Goal: Information Seeking & Learning: Check status

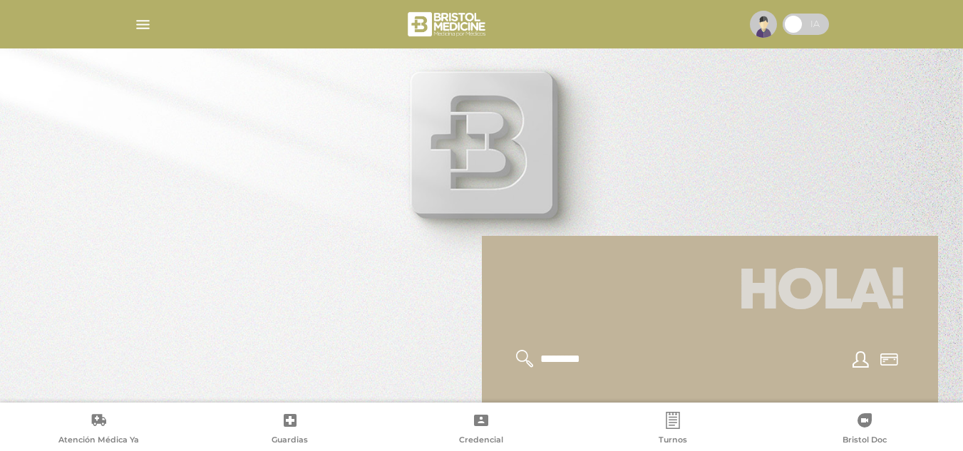
click at [143, 25] on img "button" at bounding box center [143, 25] width 18 height 18
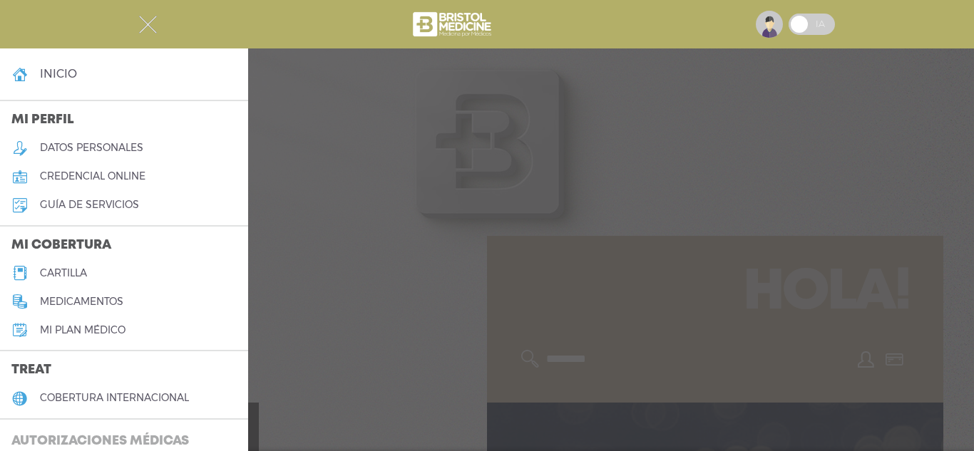
click at [86, 438] on h3 "Autorizaciones médicas" at bounding box center [100, 441] width 200 height 27
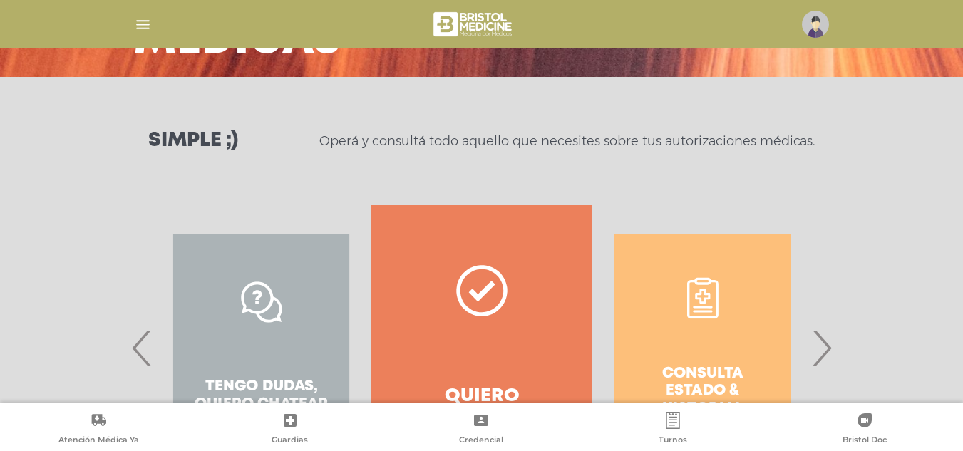
scroll to position [264, 0]
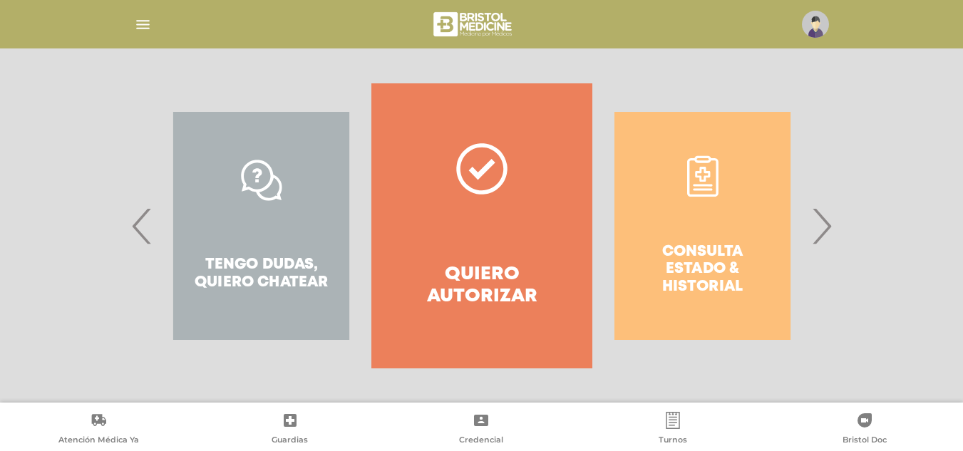
click at [480, 282] on h4 "Quiero autorizar" at bounding box center [481, 286] width 169 height 44
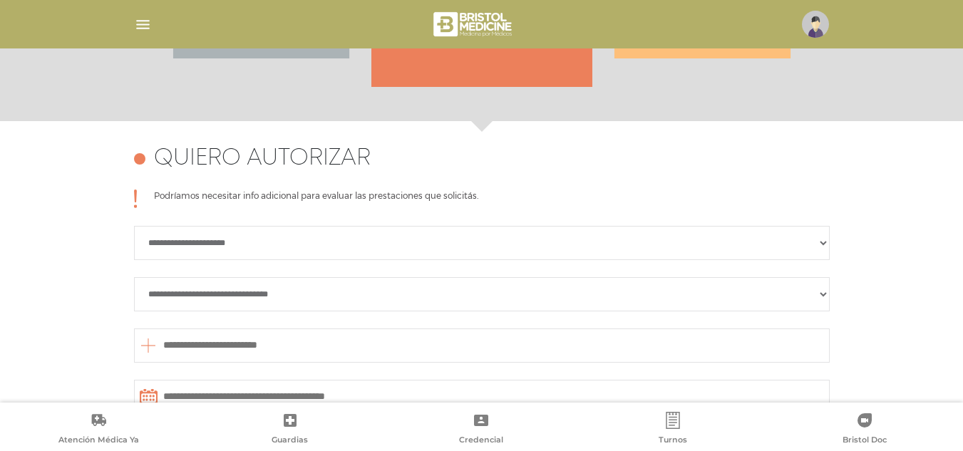
scroll to position [633, 0]
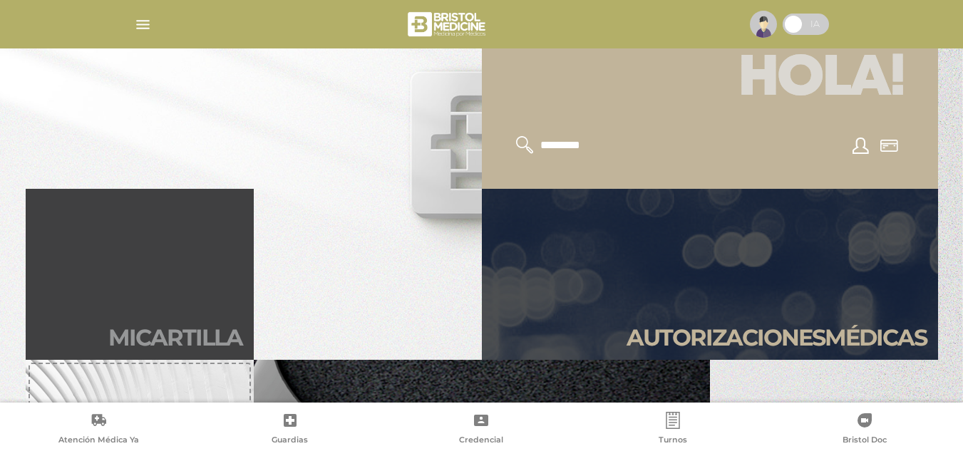
scroll to position [356, 0]
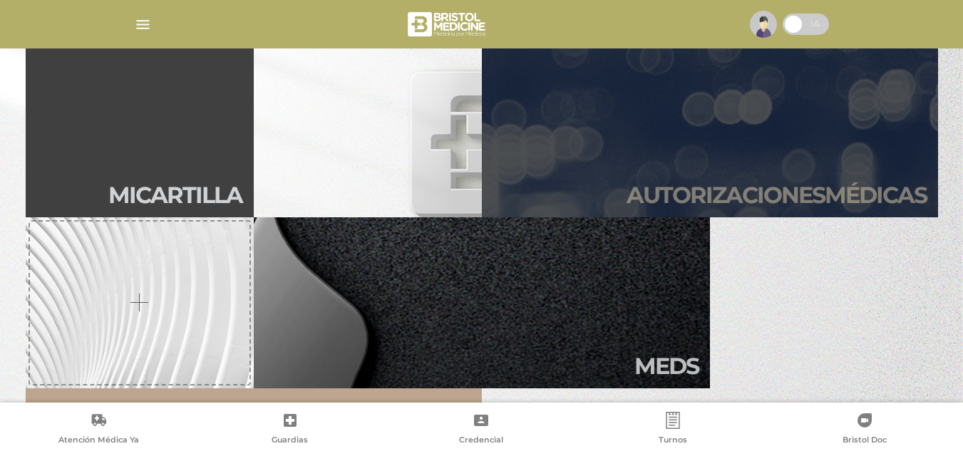
click at [765, 179] on link "Autori zaciones médicas" at bounding box center [710, 131] width 456 height 171
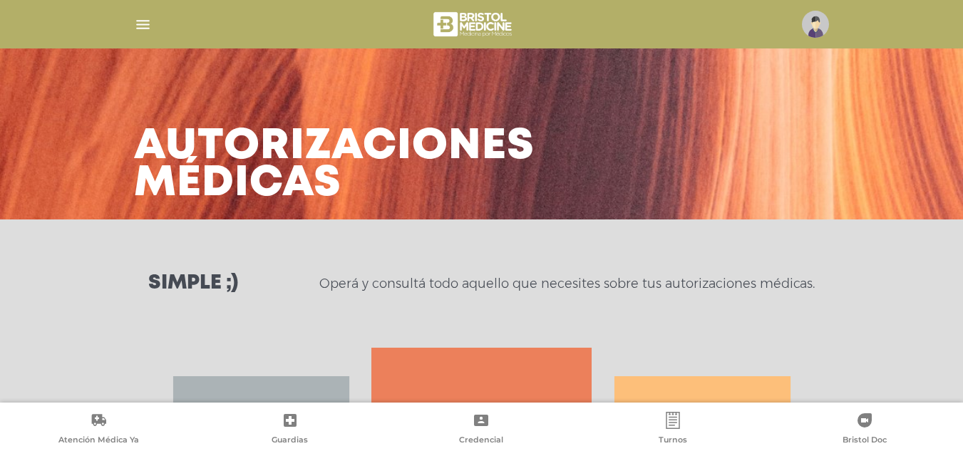
scroll to position [214, 0]
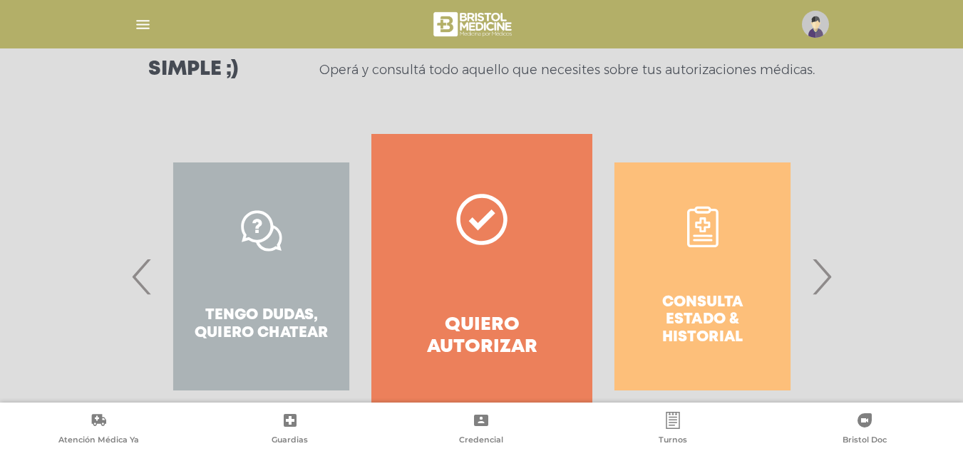
click at [698, 307] on div "Consulta estado & historial" at bounding box center [702, 276] width 220 height 285
click at [828, 278] on span "›" at bounding box center [822, 276] width 28 height 77
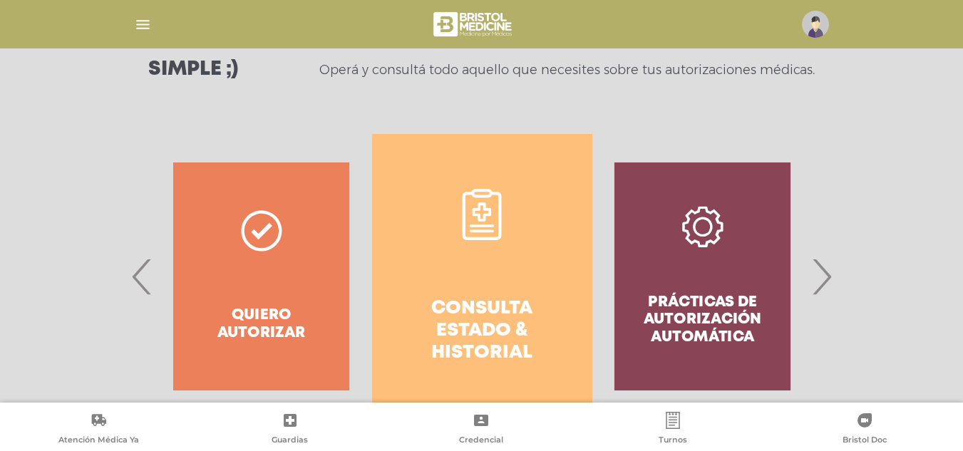
click at [462, 286] on link "Consulta estado & historial" at bounding box center [482, 276] width 220 height 285
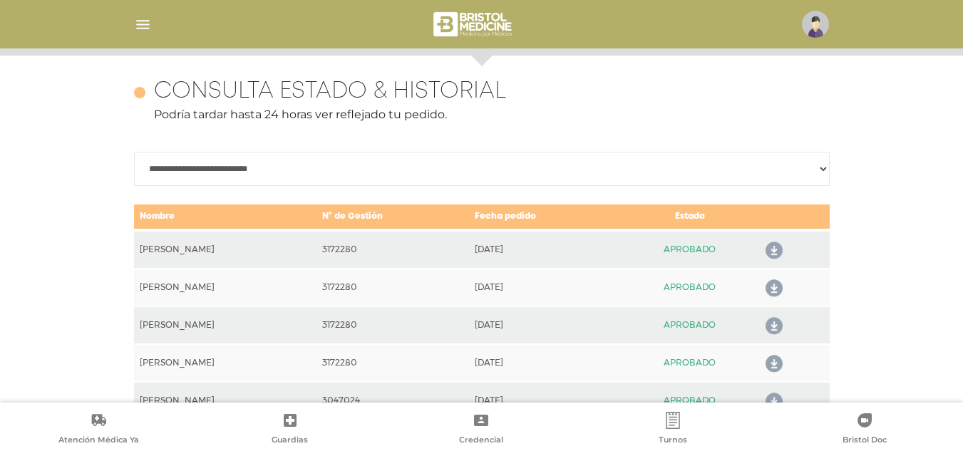
scroll to position [633, 0]
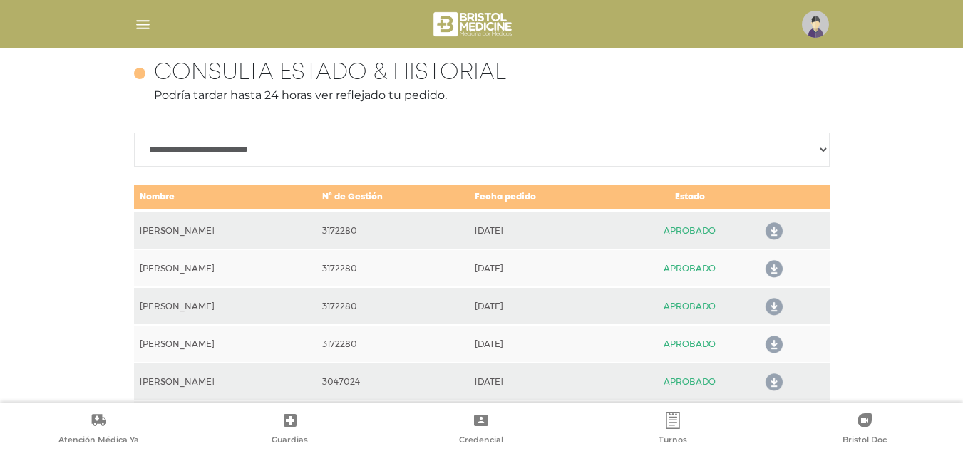
click at [775, 228] on icon at bounding box center [771, 231] width 23 height 23
click at [778, 266] on icon at bounding box center [771, 269] width 23 height 23
click at [769, 304] on icon at bounding box center [771, 307] width 23 height 23
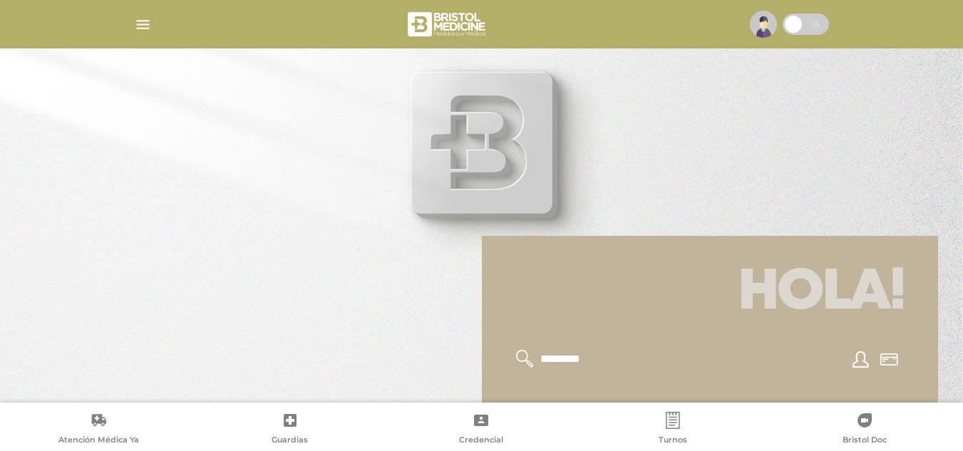
click at [128, 26] on div at bounding box center [482, 24] width 730 height 34
click at [141, 24] on img "button" at bounding box center [143, 25] width 18 height 18
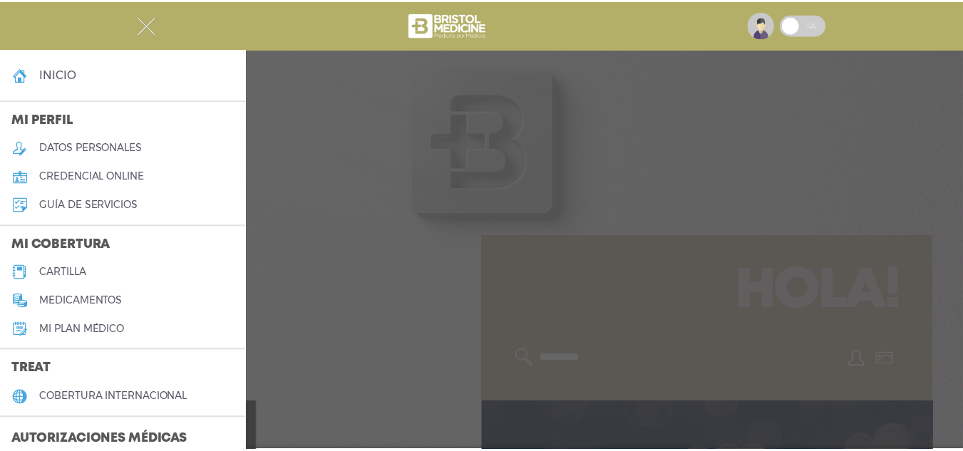
scroll to position [143, 0]
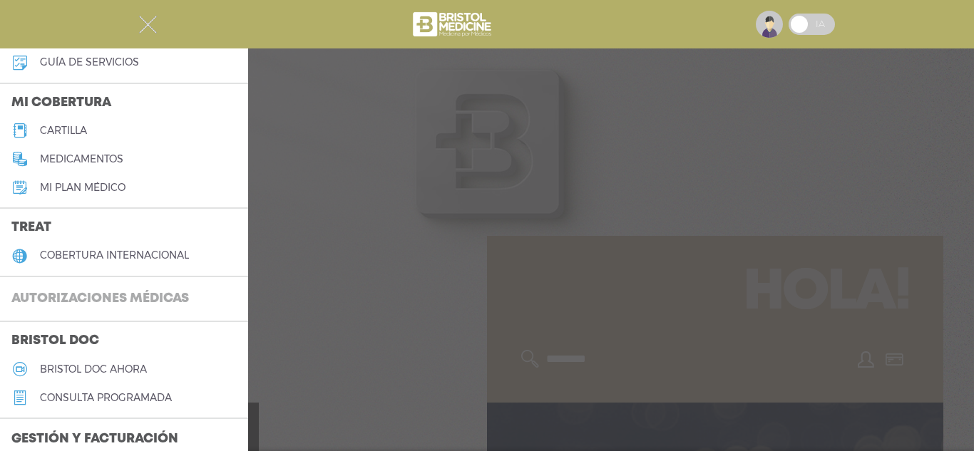
click at [105, 298] on h3 "Autorizaciones médicas" at bounding box center [100, 299] width 200 height 27
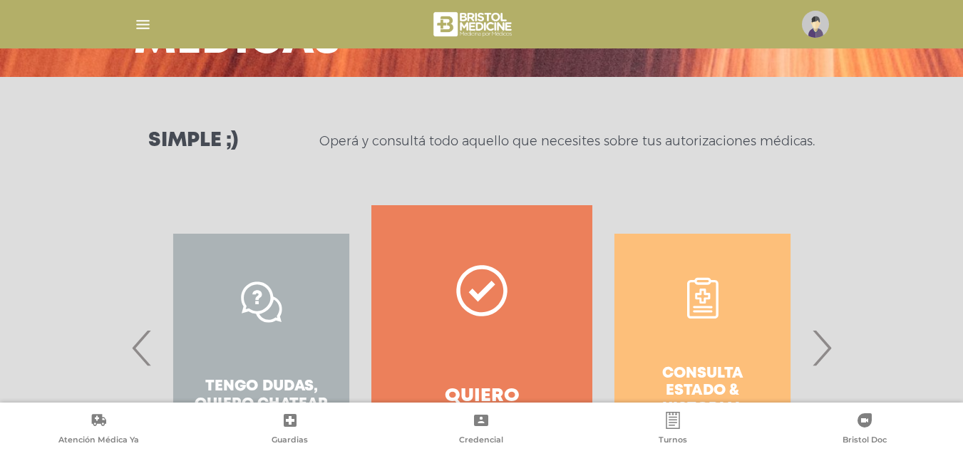
scroll to position [264, 0]
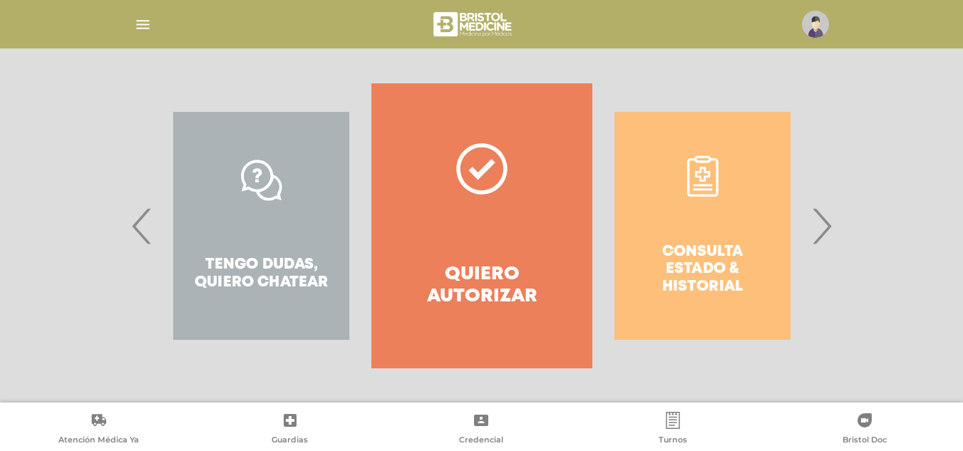
click at [703, 238] on div "Consulta estado & historial" at bounding box center [702, 225] width 220 height 285
click at [810, 237] on div "Consulta estado & historial" at bounding box center [702, 225] width 220 height 285
click at [820, 234] on span "›" at bounding box center [822, 225] width 28 height 77
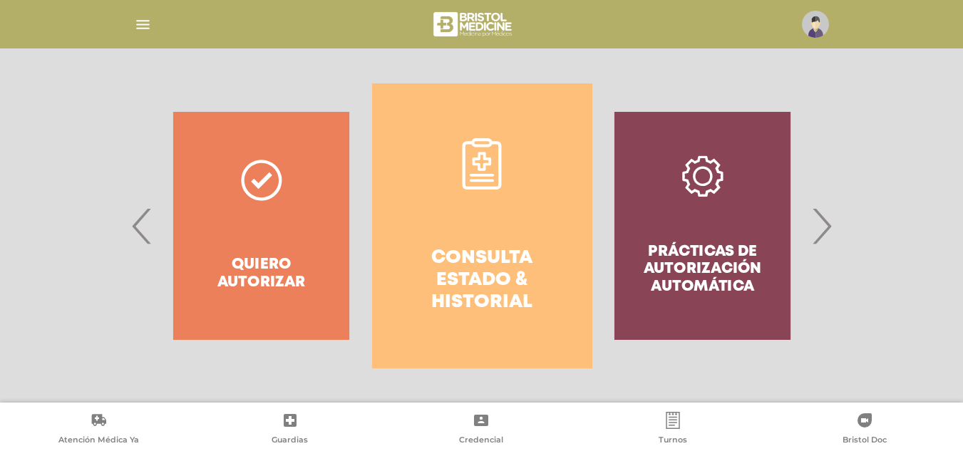
click at [447, 215] on link "Consulta estado & historial" at bounding box center [482, 225] width 220 height 285
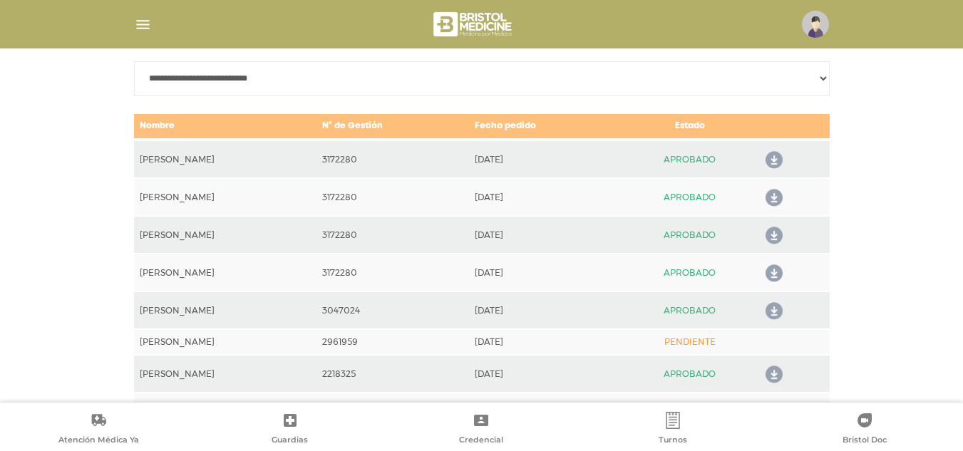
scroll to position [758, 0]
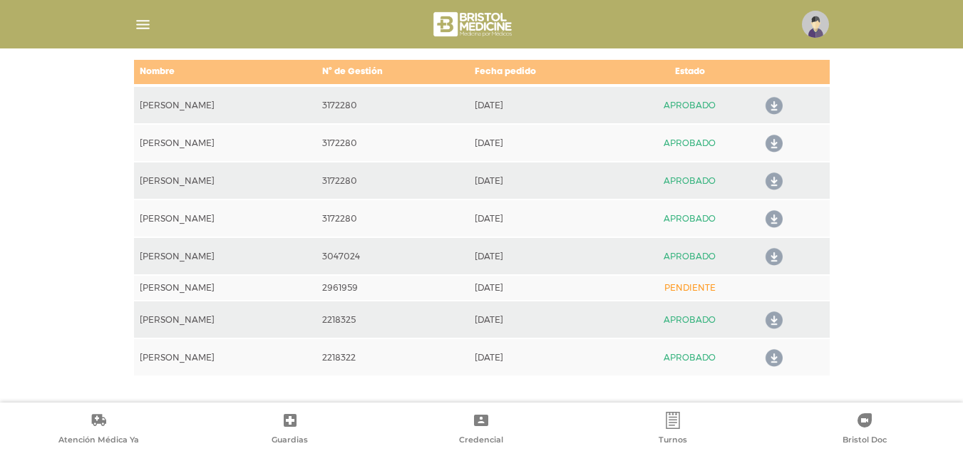
click at [773, 220] on icon at bounding box center [771, 219] width 23 height 23
click at [770, 107] on icon at bounding box center [771, 106] width 23 height 23
click at [778, 140] on icon at bounding box center [771, 144] width 23 height 23
click at [773, 187] on icon at bounding box center [771, 181] width 23 height 23
click at [691, 293] on td "PENDIENTE" at bounding box center [689, 288] width 134 height 26
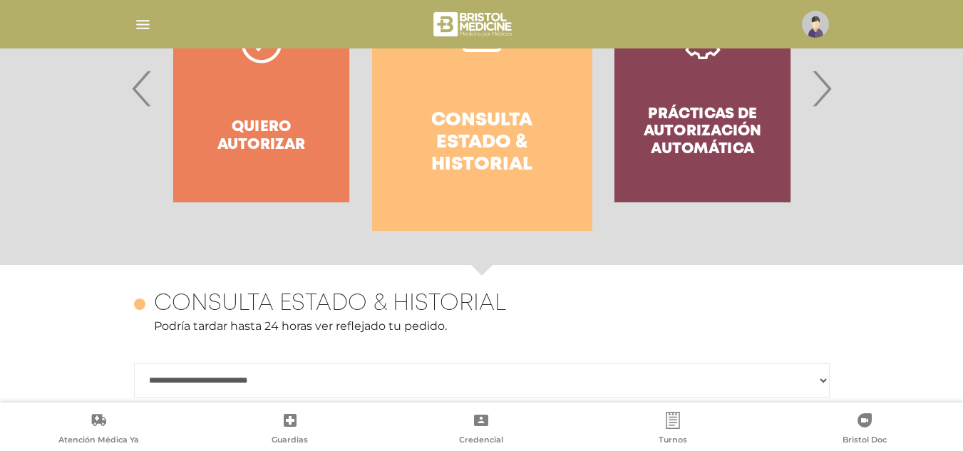
scroll to position [616, 0]
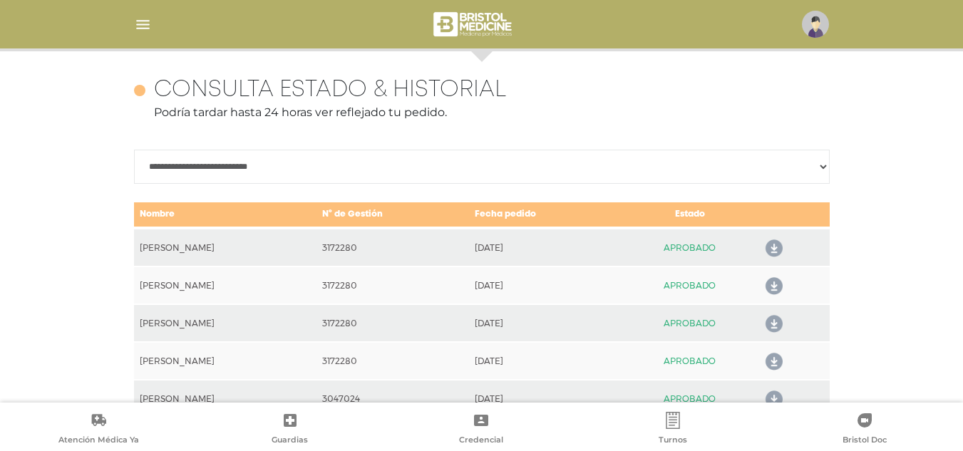
click at [376, 172] on select "**********" at bounding box center [482, 167] width 696 height 34
select select "**********"
click at [134, 150] on select "**********" at bounding box center [482, 167] width 696 height 34
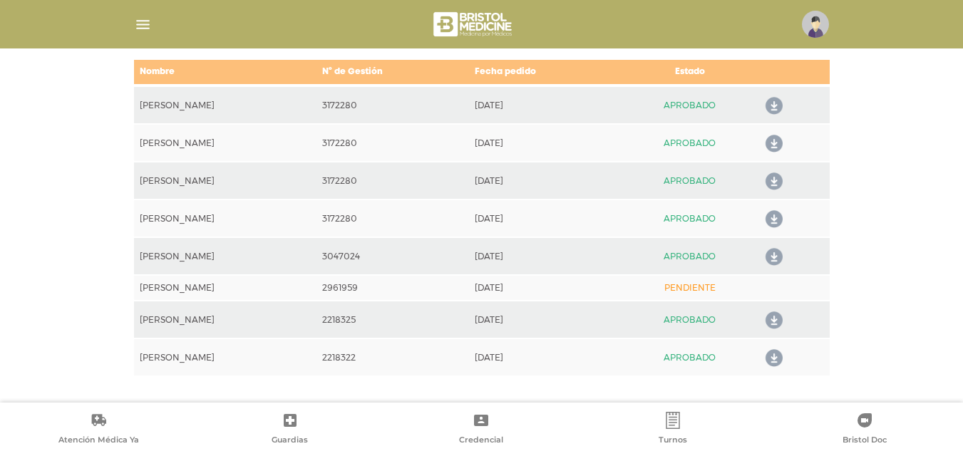
click at [773, 256] on icon at bounding box center [771, 257] width 23 height 23
click at [771, 219] on icon at bounding box center [771, 219] width 23 height 23
click at [651, 98] on td "APROBADO" at bounding box center [689, 105] width 134 height 38
click at [769, 100] on icon at bounding box center [771, 106] width 23 height 23
click at [640, 142] on td "APROBADO" at bounding box center [689, 143] width 134 height 38
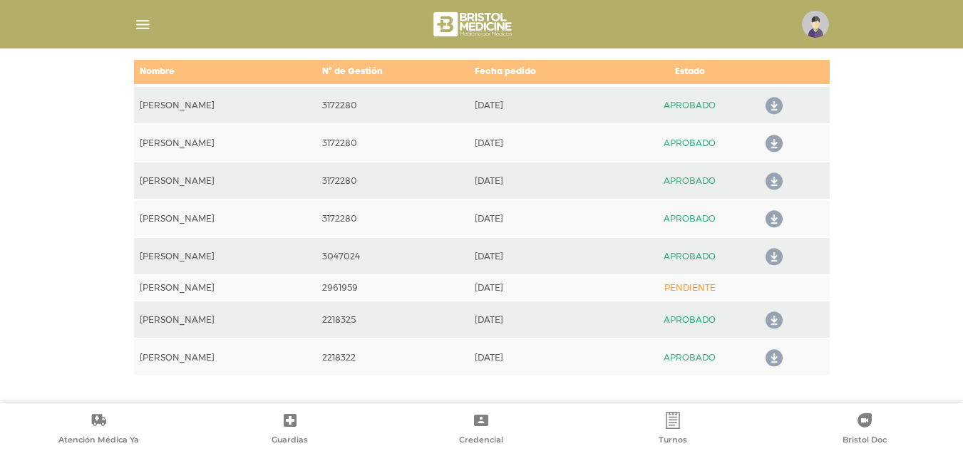
click at [775, 143] on icon at bounding box center [771, 144] width 23 height 23
click at [775, 183] on icon at bounding box center [771, 181] width 23 height 23
click at [886, 367] on div "**********" at bounding box center [481, 156] width 963 height 494
click at [770, 215] on icon at bounding box center [771, 219] width 23 height 23
click at [899, 360] on div "**********" at bounding box center [481, 156] width 963 height 494
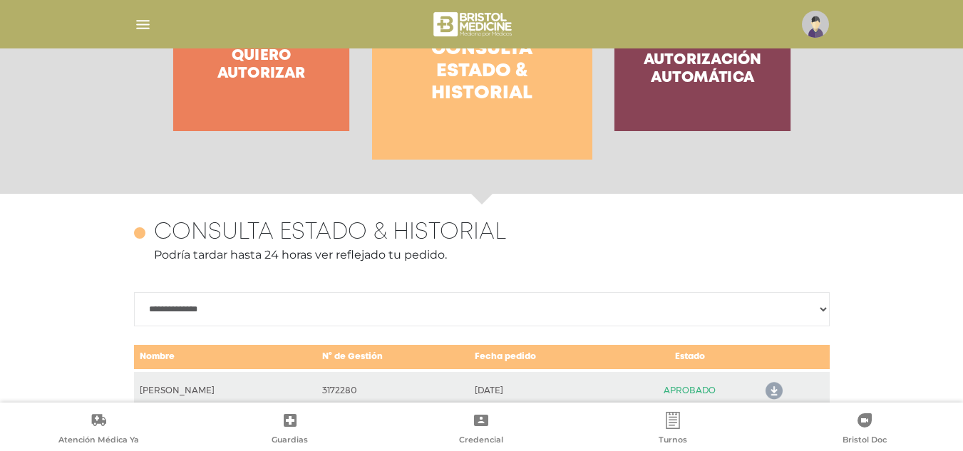
scroll to position [188, 0]
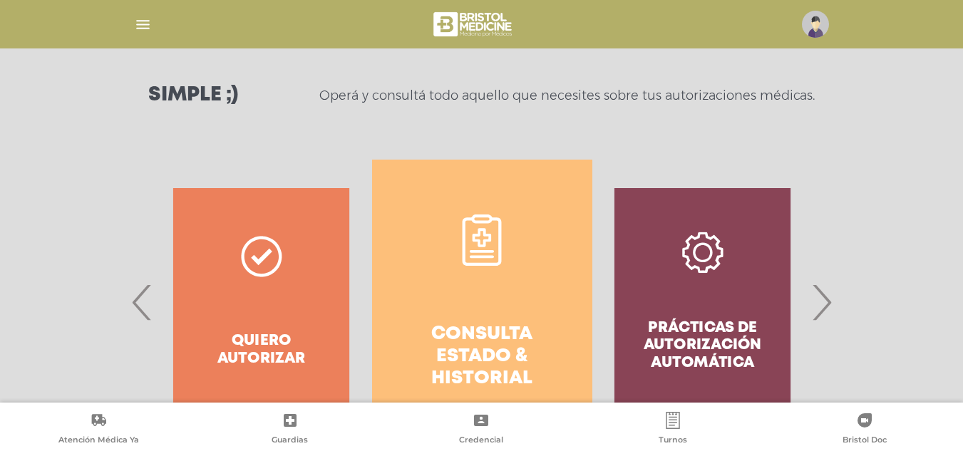
click at [703, 324] on div "Prácticas de autorización automática" at bounding box center [702, 302] width 220 height 285
click at [834, 299] on span "›" at bounding box center [822, 302] width 28 height 77
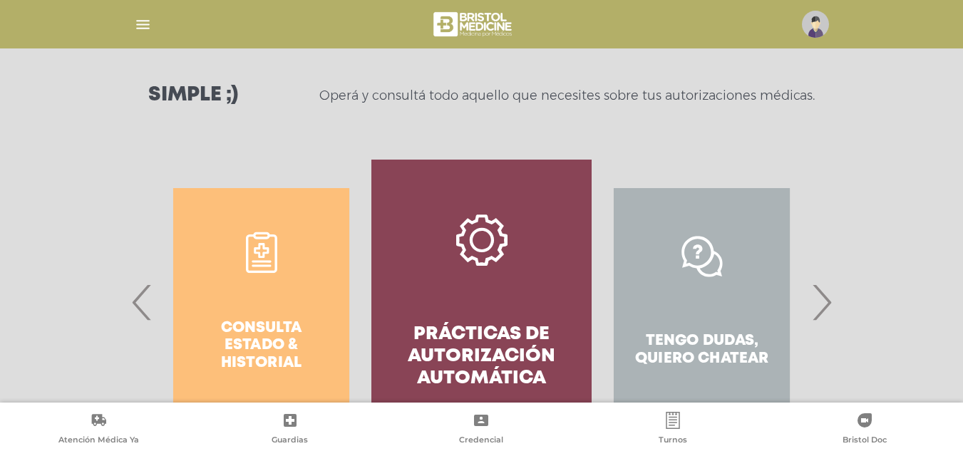
click at [832, 298] on span "›" at bounding box center [822, 302] width 28 height 77
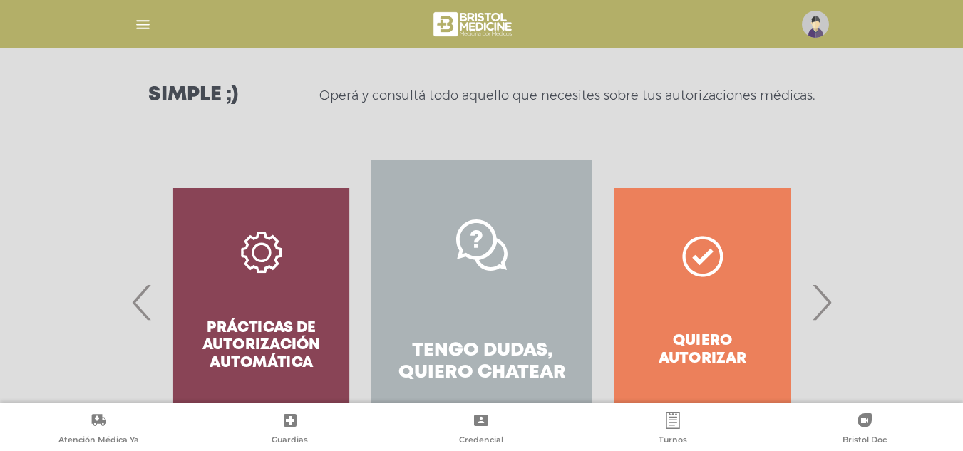
click at [458, 355] on h4 "Tengo dudas, quiero chatear" at bounding box center [481, 362] width 169 height 44
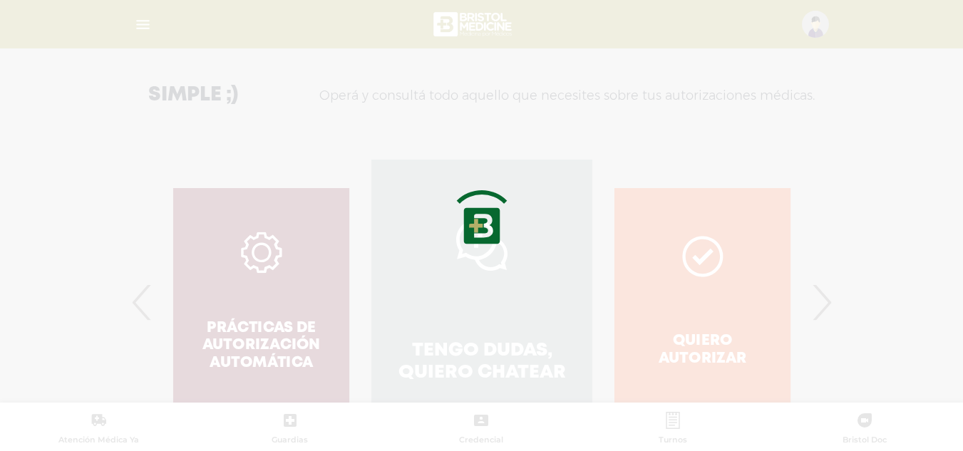
scroll to position [407, 0]
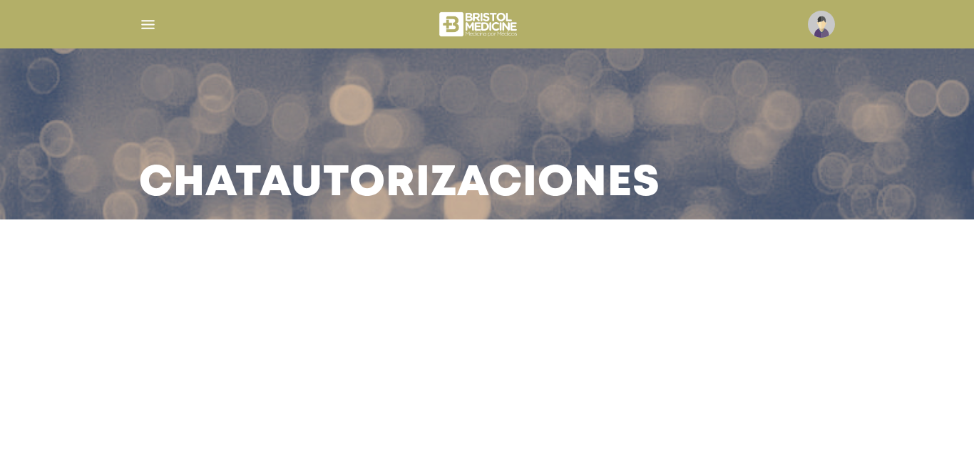
click at [460, 169] on h3 "Chat Autorizaciones" at bounding box center [399, 183] width 521 height 37
click at [215, 198] on h3 "Chat Autorizaciones" at bounding box center [399, 183] width 521 height 37
click at [416, 284] on div at bounding box center [487, 271] width 649 height 34
click at [644, 388] on main "Chat Autorizaciones" at bounding box center [487, 225] width 974 height 451
click at [326, 314] on main "Chat Autorizaciones" at bounding box center [487, 225] width 974 height 451
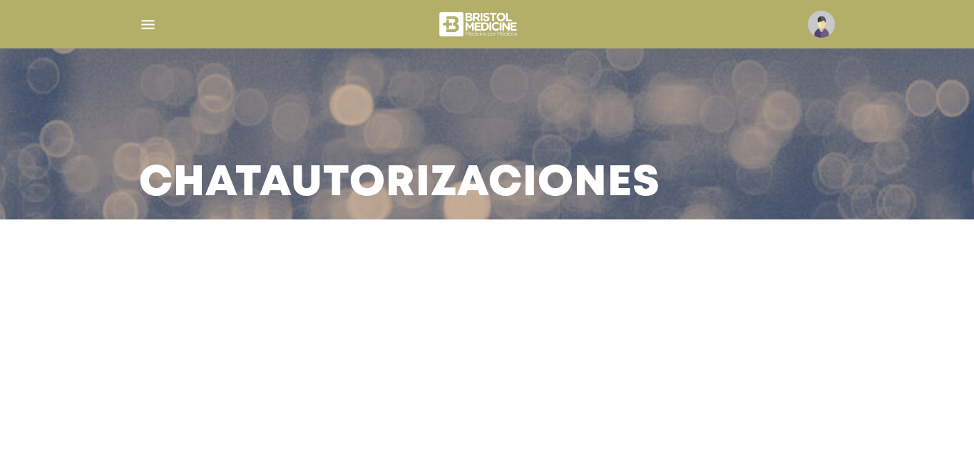
click at [154, 24] on img "button" at bounding box center [148, 25] width 18 height 18
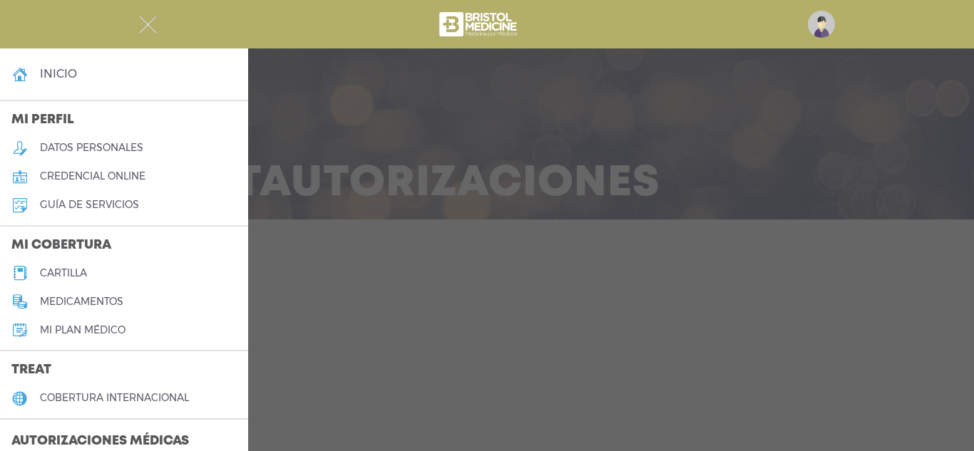
scroll to position [214, 0]
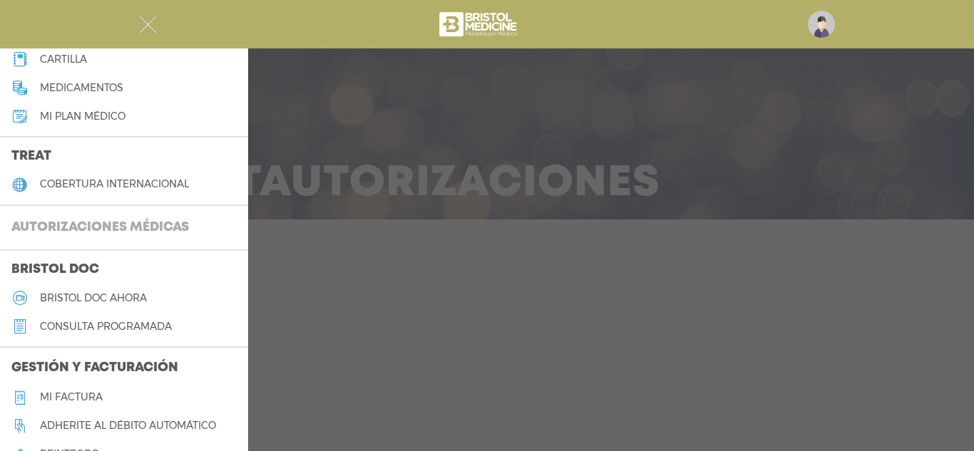
click at [73, 230] on h3 "Autorizaciones médicas" at bounding box center [100, 228] width 200 height 27
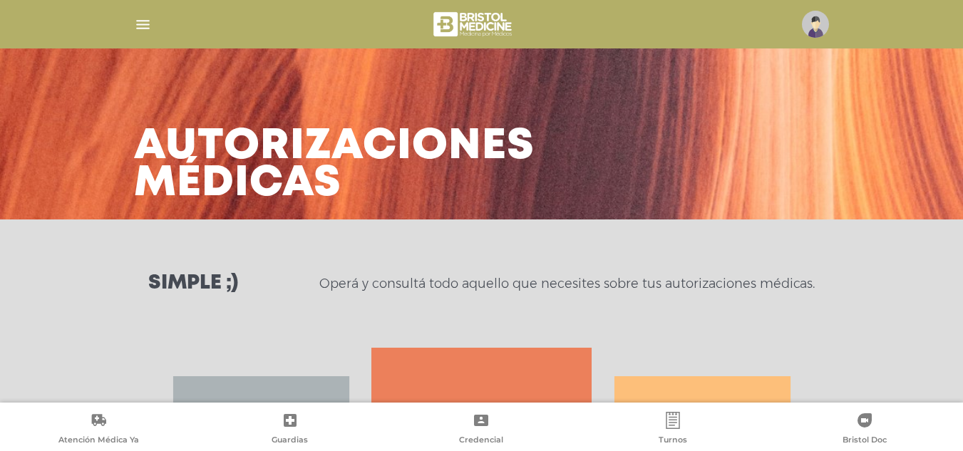
scroll to position [214, 0]
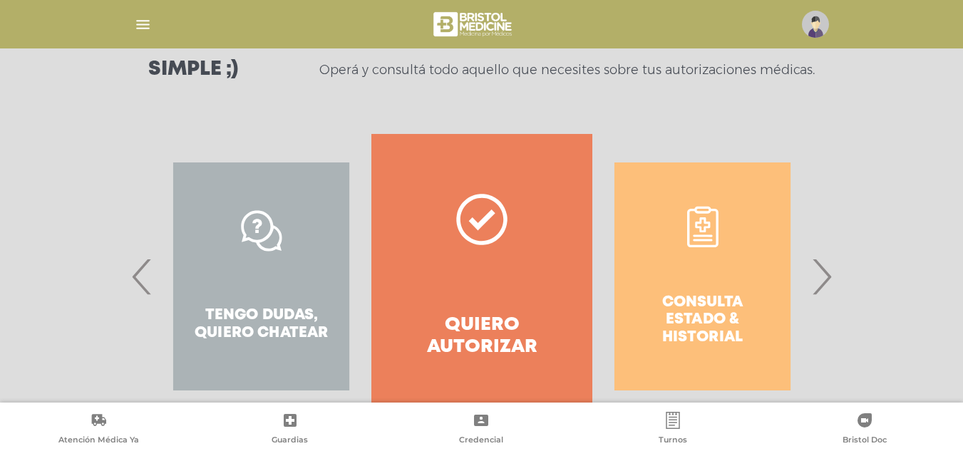
click at [712, 306] on div "Consulta estado & historial" at bounding box center [702, 276] width 220 height 285
click at [830, 279] on span "›" at bounding box center [822, 276] width 28 height 77
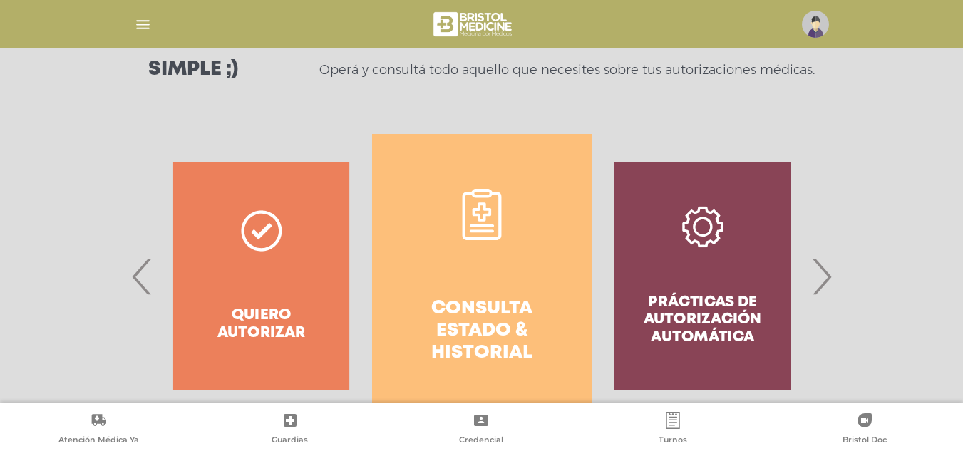
click at [491, 291] on link "Consulta estado & historial" at bounding box center [482, 276] width 220 height 285
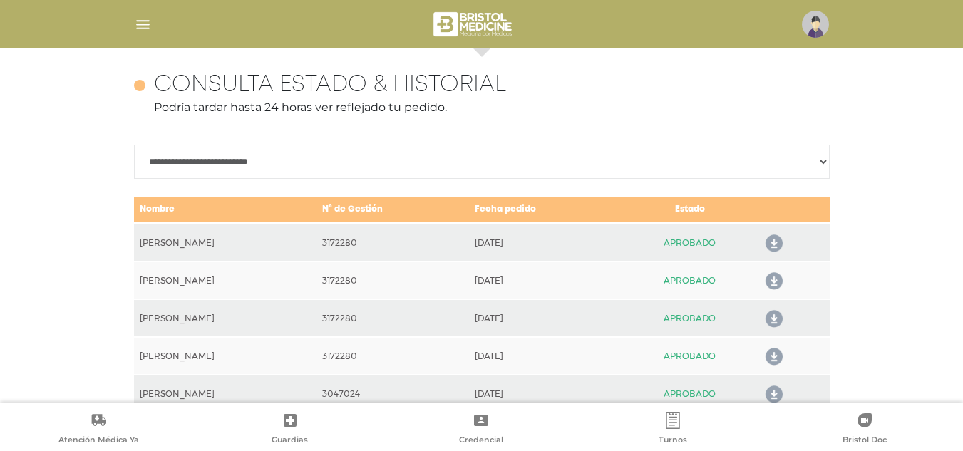
scroll to position [633, 0]
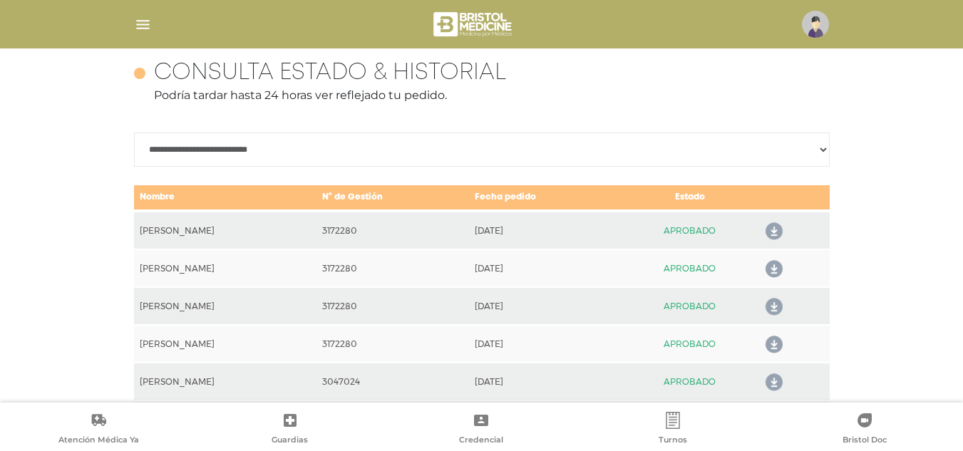
click at [774, 233] on icon at bounding box center [771, 231] width 23 height 23
click at [554, 275] on td "[DATE]" at bounding box center [546, 268] width 154 height 38
click at [775, 270] on icon at bounding box center [771, 269] width 23 height 23
click at [774, 232] on icon at bounding box center [771, 231] width 23 height 23
click at [575, 125] on div "**********" at bounding box center [482, 281] width 696 height 443
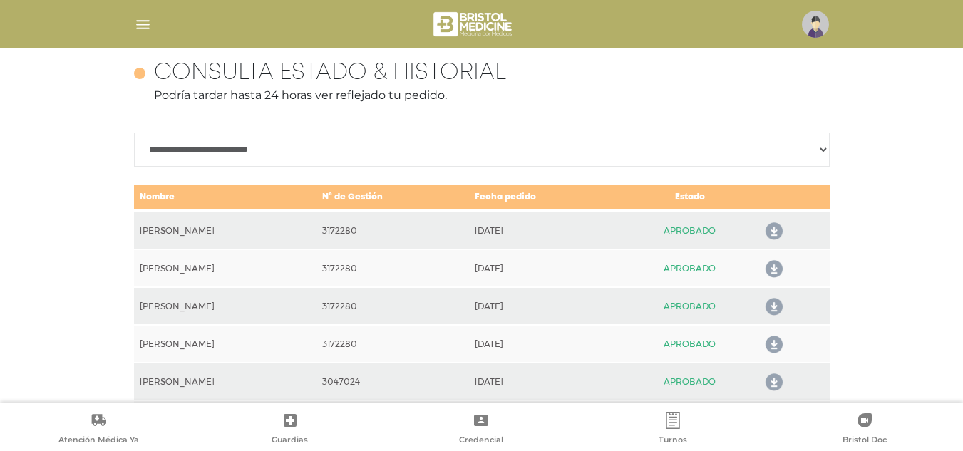
scroll to position [758, 0]
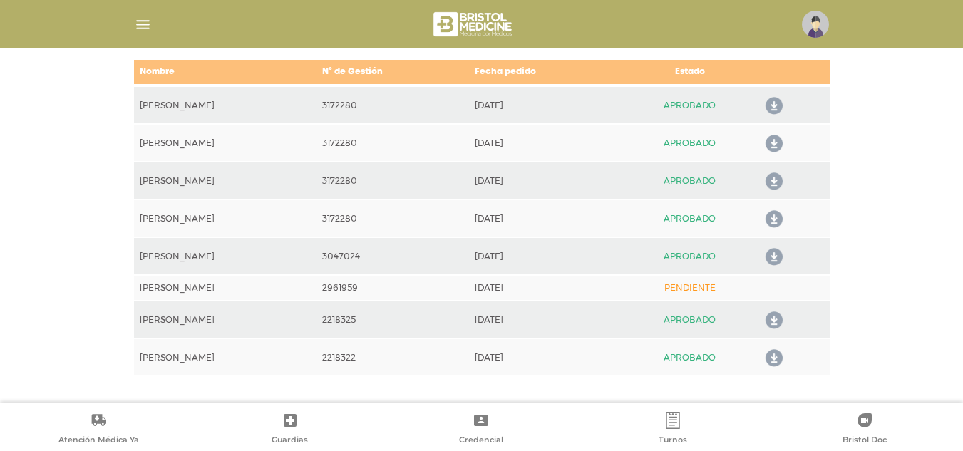
click at [775, 356] on icon at bounding box center [771, 358] width 23 height 23
click at [777, 323] on icon at bounding box center [771, 320] width 23 height 23
click at [877, 364] on div "**********" at bounding box center [481, 156] width 963 height 494
click at [775, 142] on icon at bounding box center [771, 144] width 23 height 23
click at [633, 178] on td "APROBADO" at bounding box center [689, 181] width 134 height 38
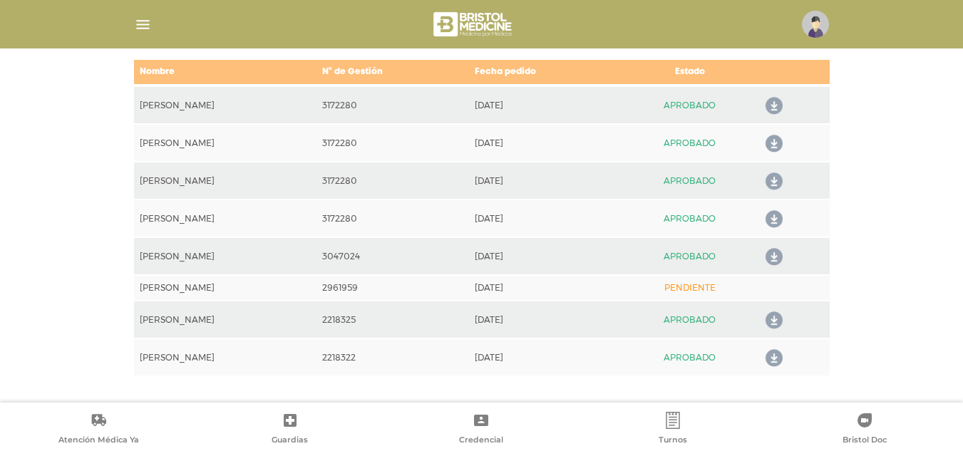
click at [775, 185] on icon at bounding box center [771, 181] width 23 height 23
click at [775, 215] on icon at bounding box center [771, 219] width 23 height 23
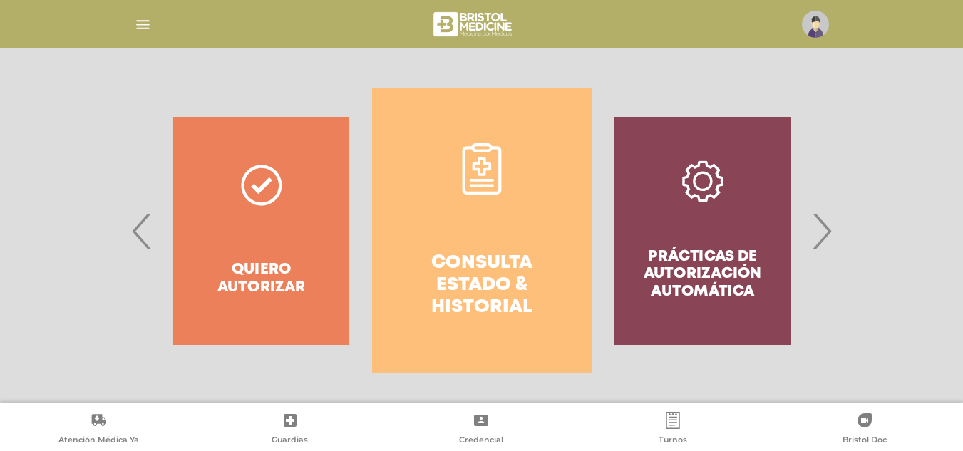
scroll to position [188, 0]
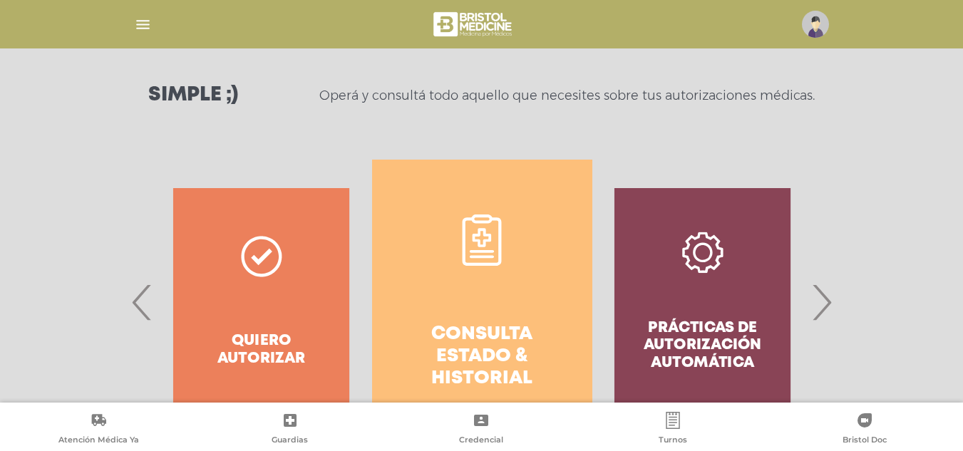
click at [825, 301] on span "›" at bounding box center [822, 302] width 28 height 77
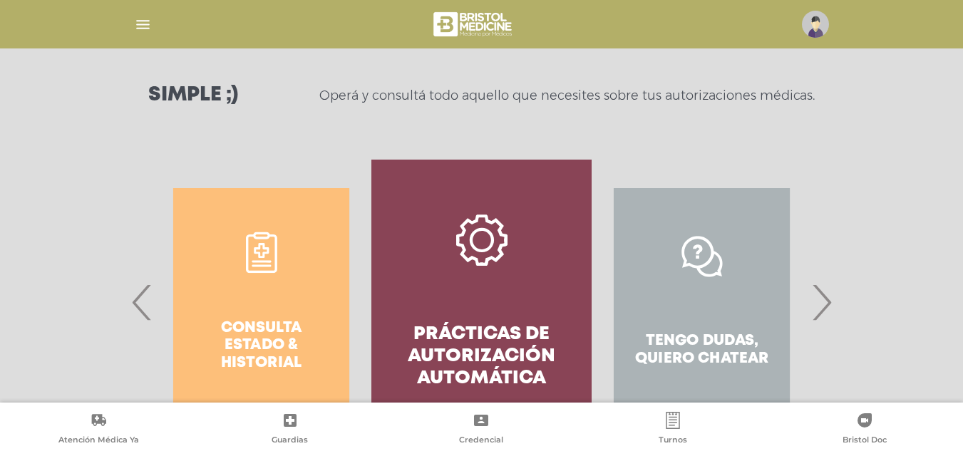
click at [830, 313] on span "›" at bounding box center [822, 302] width 28 height 77
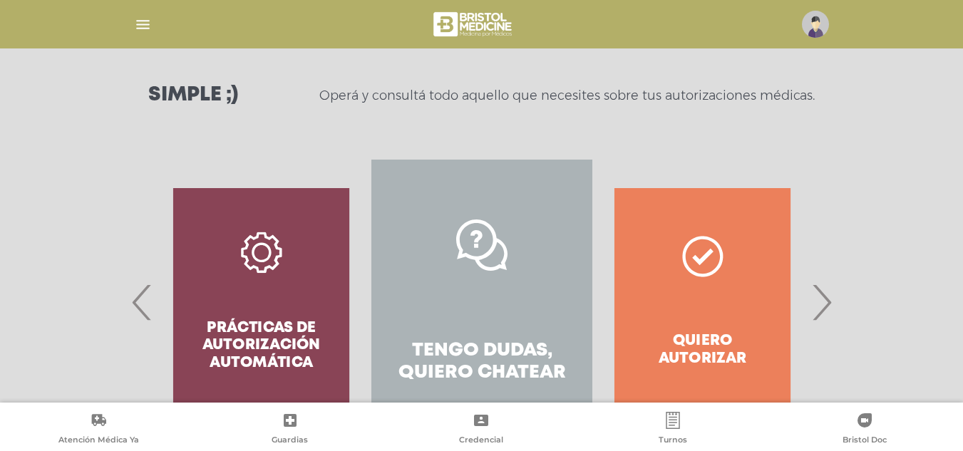
click at [515, 284] on link "Tengo dudas, quiero chatear" at bounding box center [481, 302] width 220 height 285
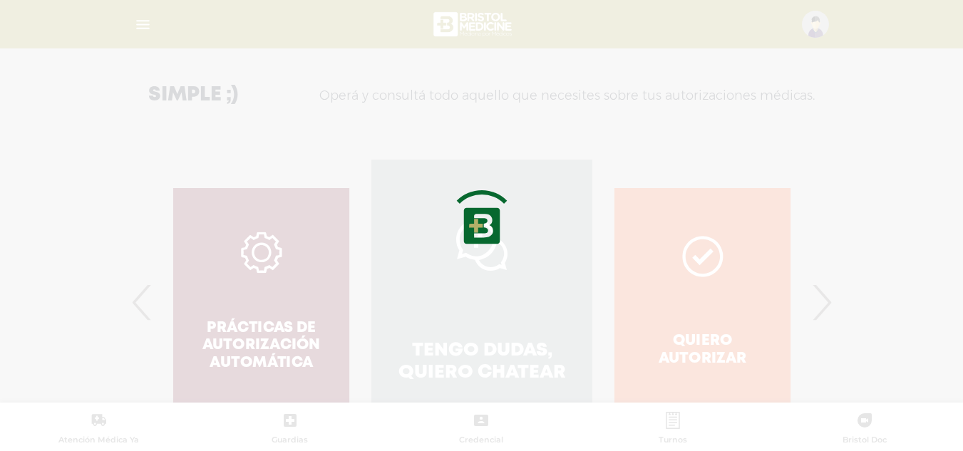
scroll to position [345, 0]
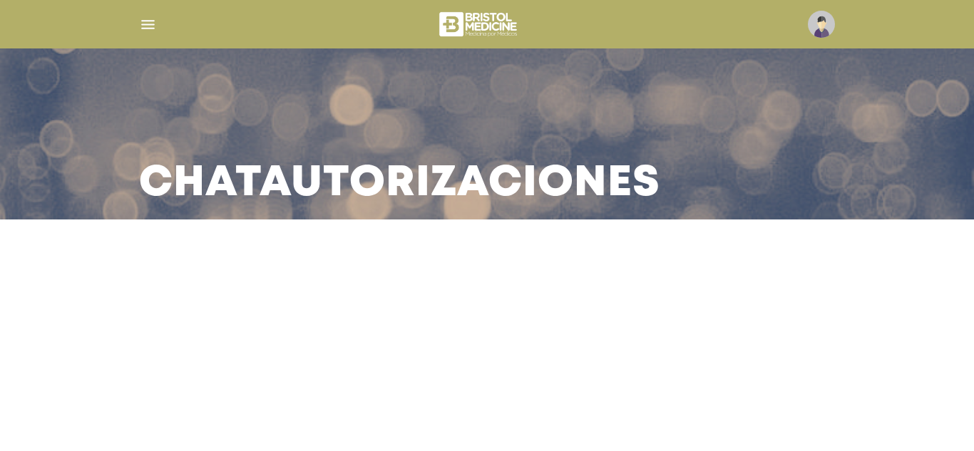
click at [823, 31] on img at bounding box center [821, 24] width 27 height 27
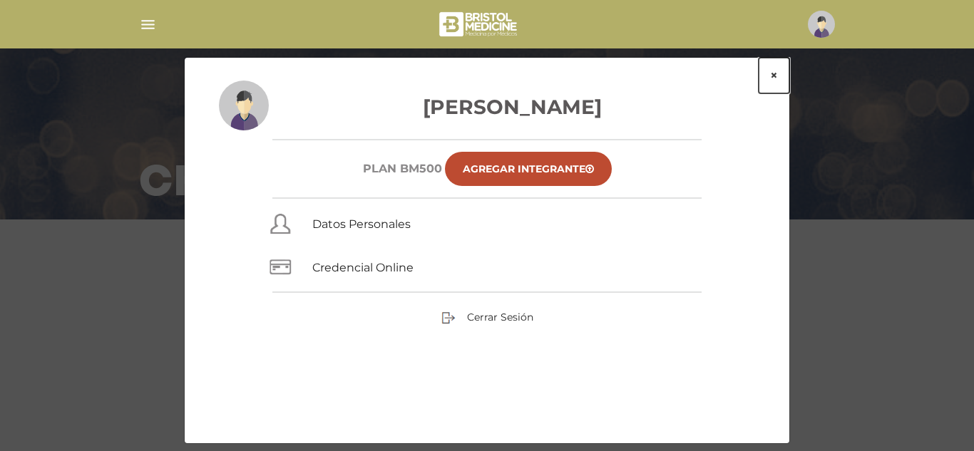
click at [769, 72] on button "×" at bounding box center [773, 76] width 31 height 36
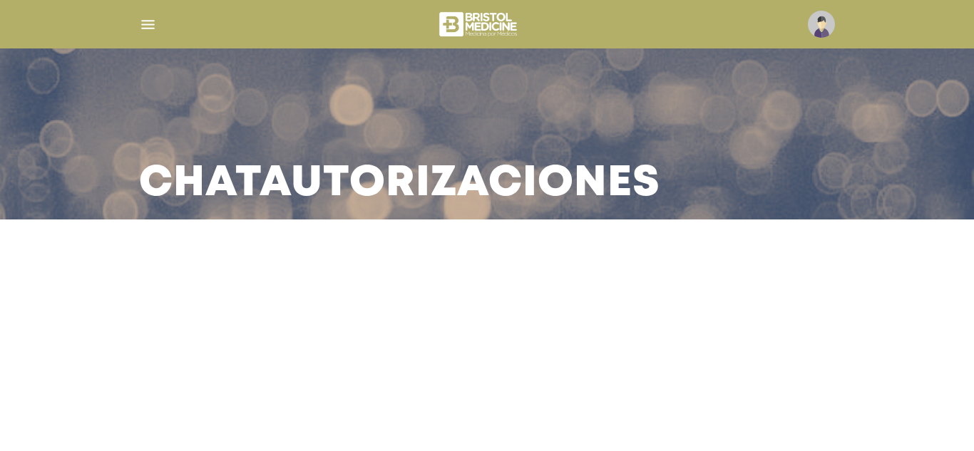
click at [449, 202] on h3 "Chat Autorizaciones" at bounding box center [399, 183] width 521 height 37
drag, startPoint x: 262, startPoint y: 163, endPoint x: 249, endPoint y: 190, distance: 29.3
click at [258, 169] on h3 "Chat Autorizaciones" at bounding box center [399, 183] width 521 height 37
click at [225, 247] on main "Chat Autorizaciones" at bounding box center [487, 225] width 974 height 451
drag, startPoint x: 485, startPoint y: 323, endPoint x: 244, endPoint y: 386, distance: 249.1
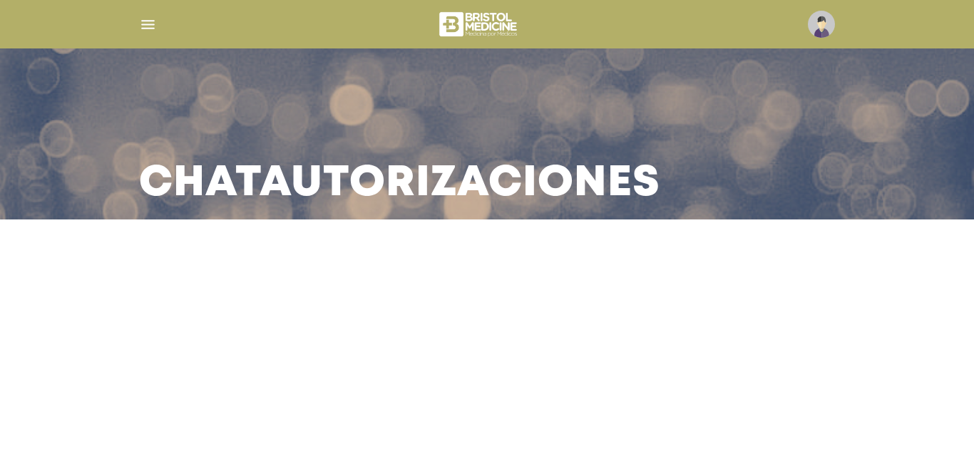
click at [475, 335] on main "Chat Autorizaciones" at bounding box center [487, 225] width 974 height 451
drag, startPoint x: 193, startPoint y: 395, endPoint x: 375, endPoint y: 425, distance: 184.2
click at [275, 410] on main "Chat Autorizaciones" at bounding box center [487, 225] width 974 height 451
click at [643, 408] on main "Chat Autorizaciones" at bounding box center [487, 225] width 974 height 451
click at [683, 269] on div at bounding box center [487, 271] width 649 height 34
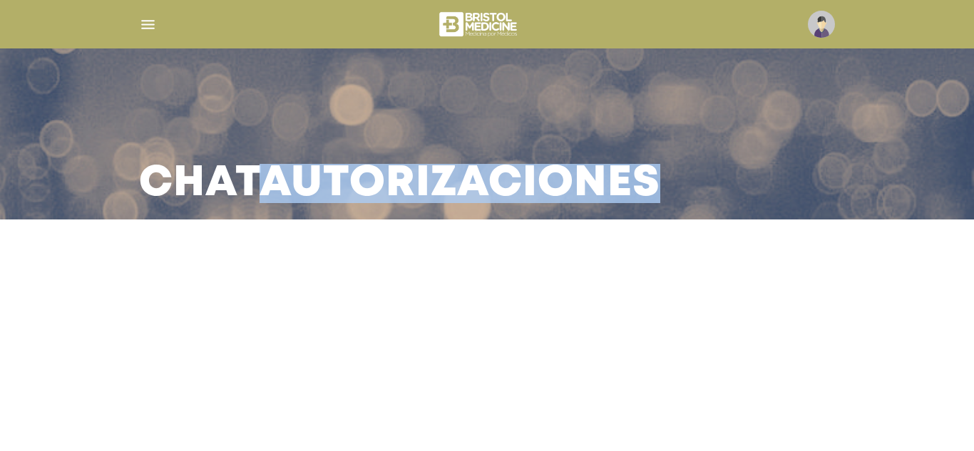
click at [683, 269] on div at bounding box center [487, 271] width 649 height 34
